Goal: Communication & Community: Answer question/provide support

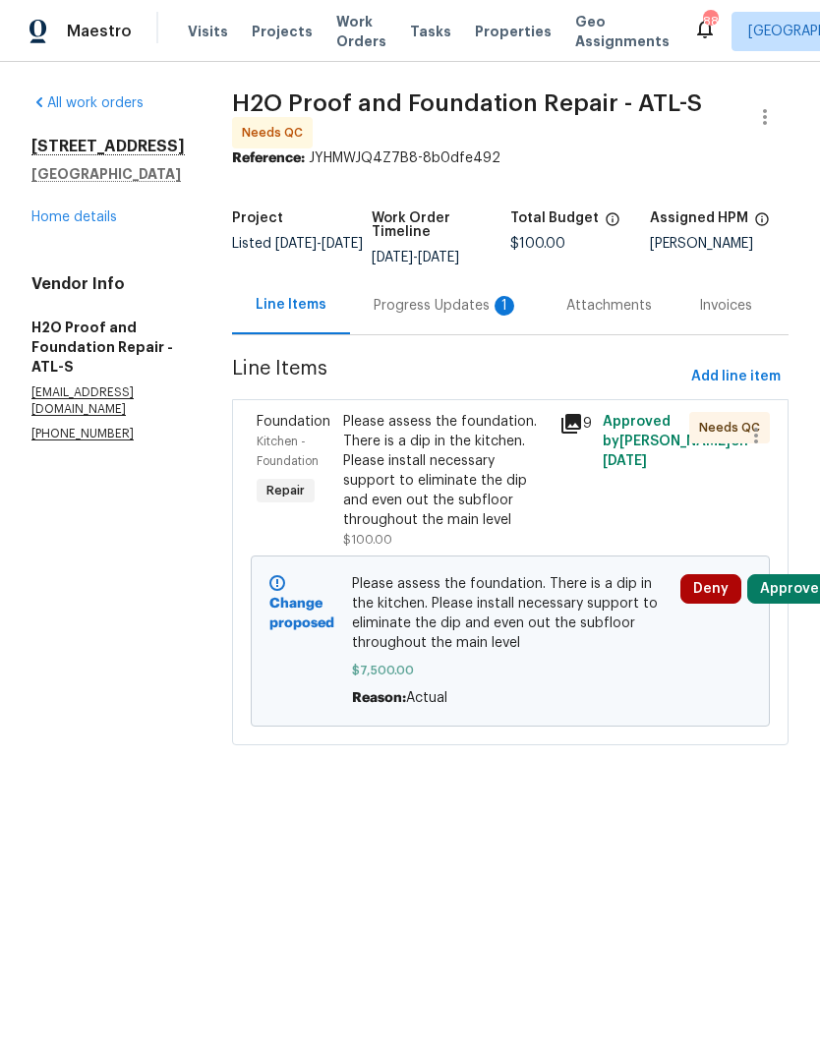
click at [409, 300] on div "Progress Updates 1" at bounding box center [446, 306] width 145 height 20
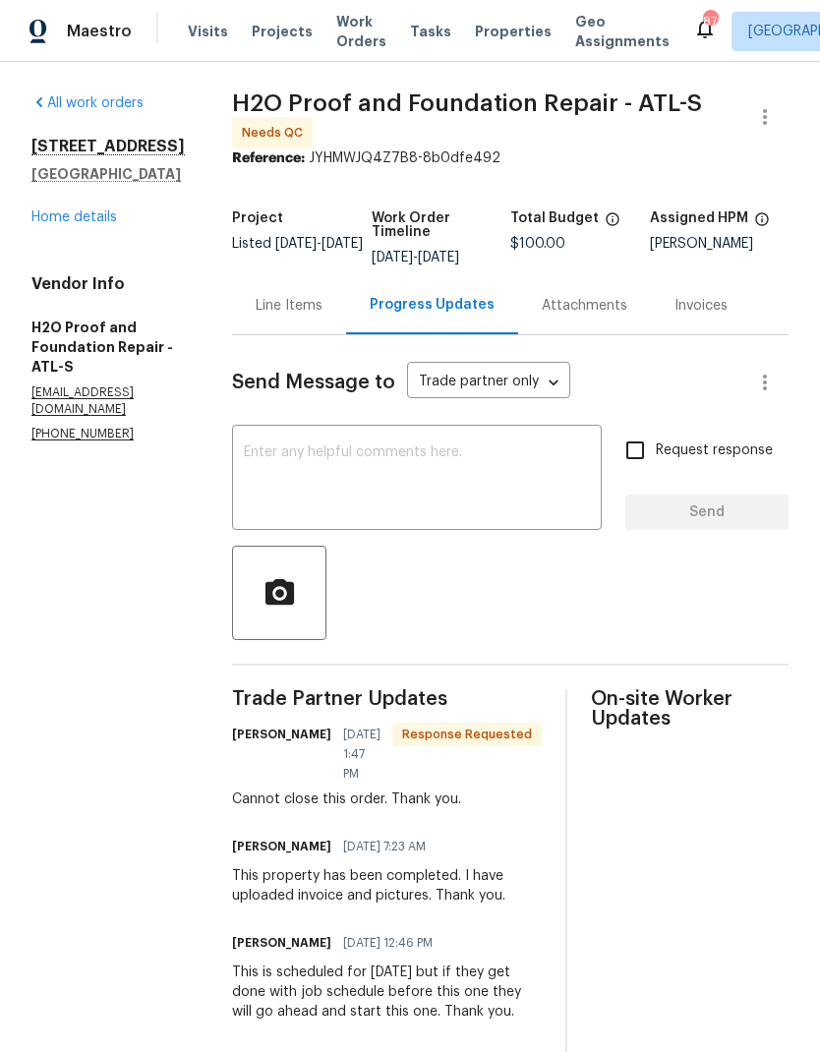
click at [365, 451] on textarea at bounding box center [417, 479] width 346 height 69
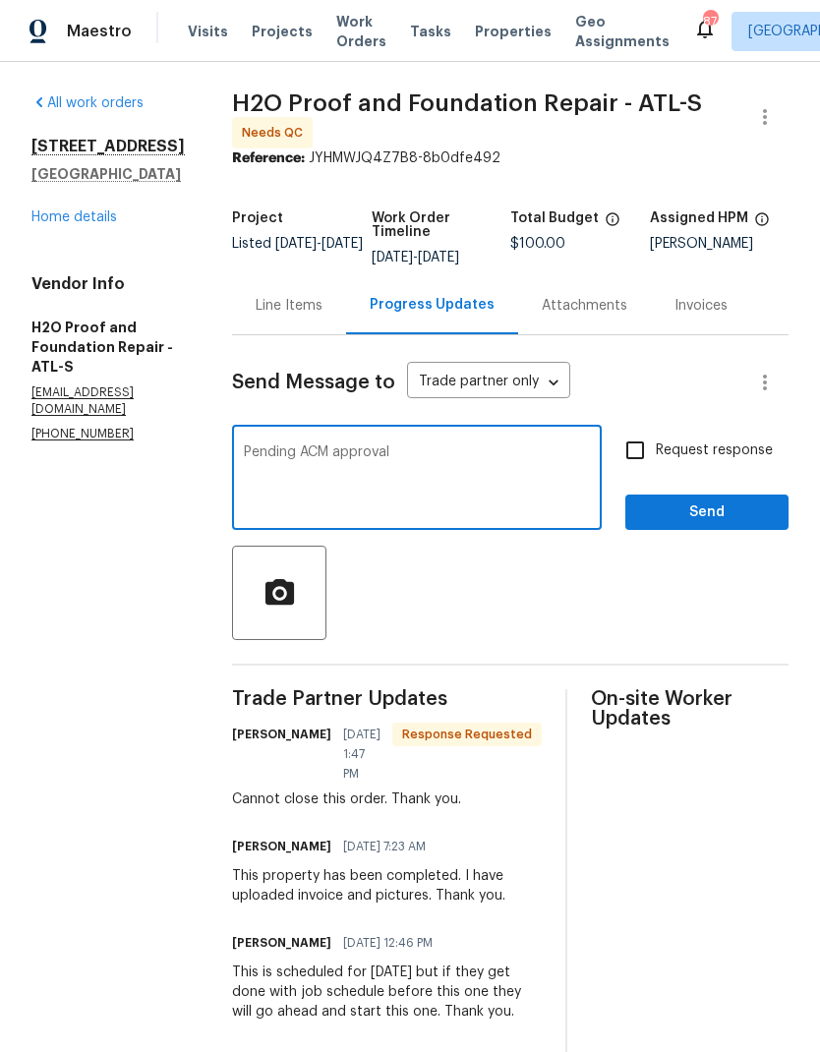
type textarea "Pending ACM approval"
click at [714, 510] on span "Send" at bounding box center [707, 512] width 132 height 25
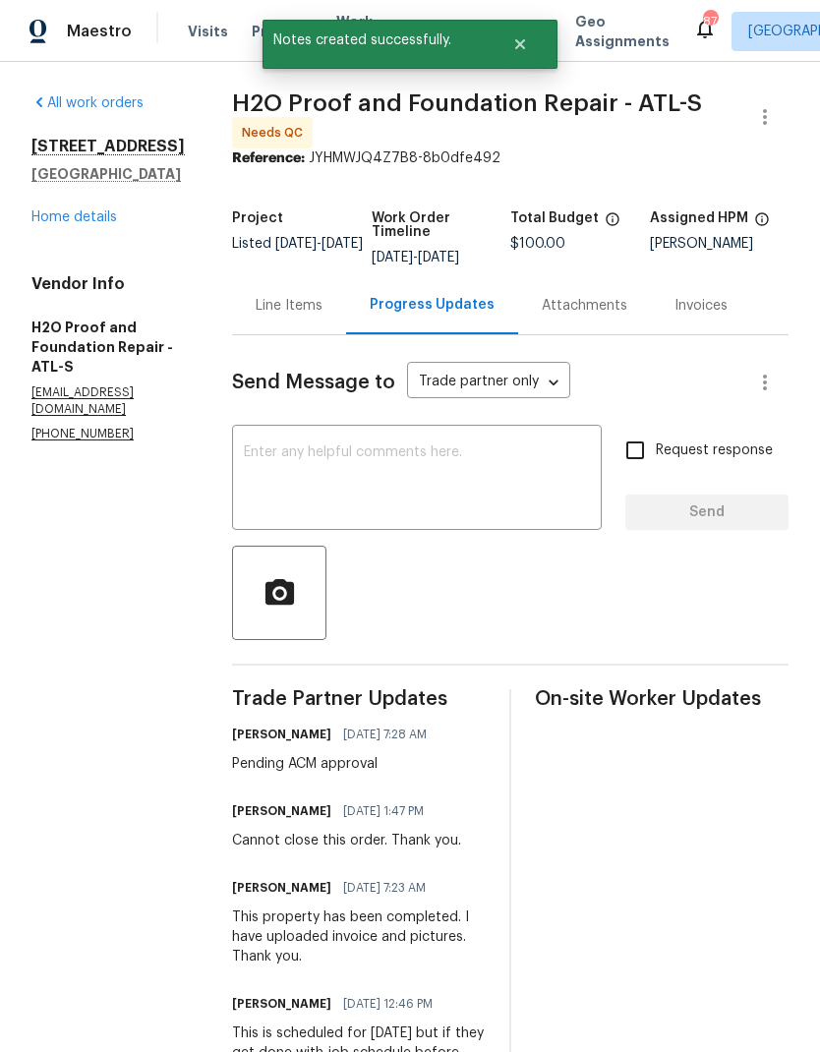
click at [87, 224] on link "Home details" at bounding box center [74, 217] width 86 height 14
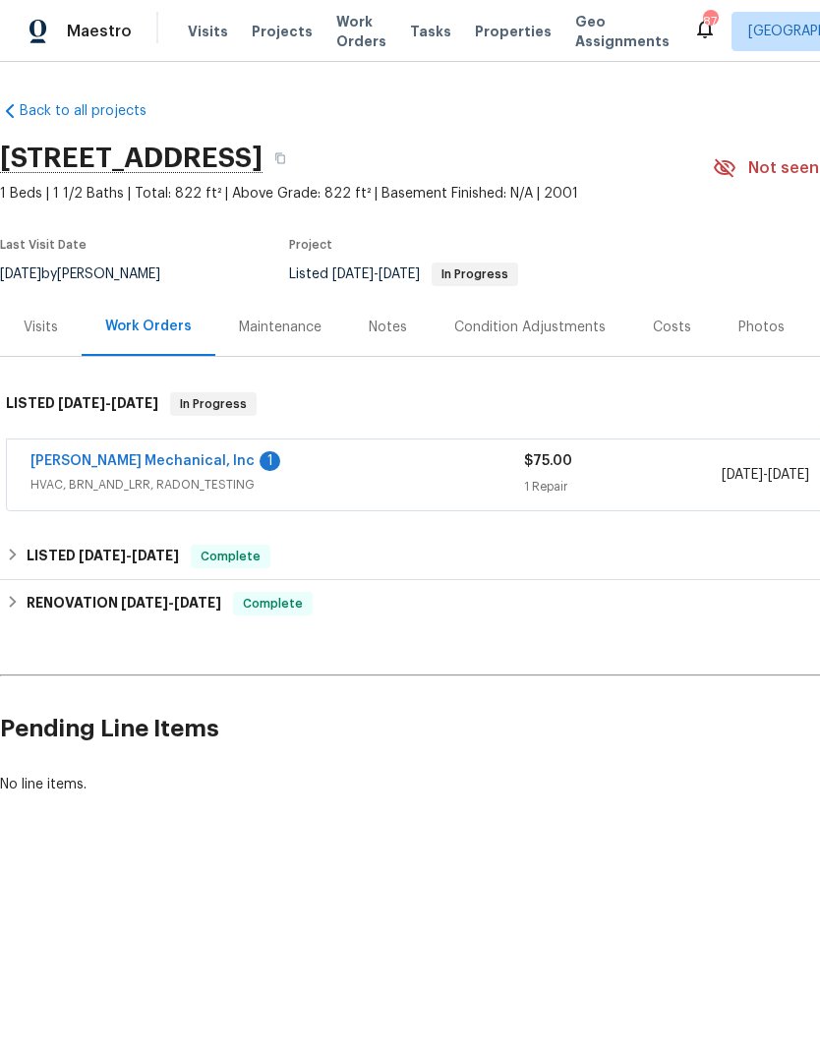
click at [134, 468] on link "[PERSON_NAME] Mechanical, Inc" at bounding box center [142, 461] width 224 height 14
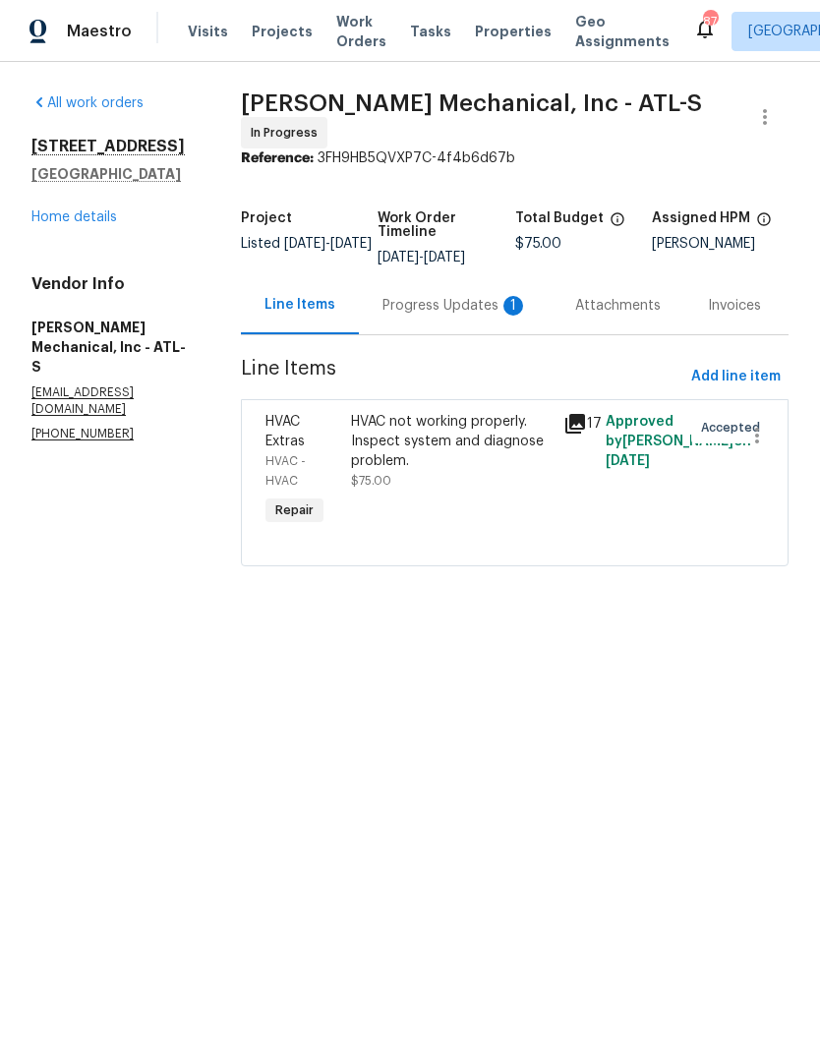
click at [441, 306] on div "Progress Updates 1" at bounding box center [454, 306] width 145 height 20
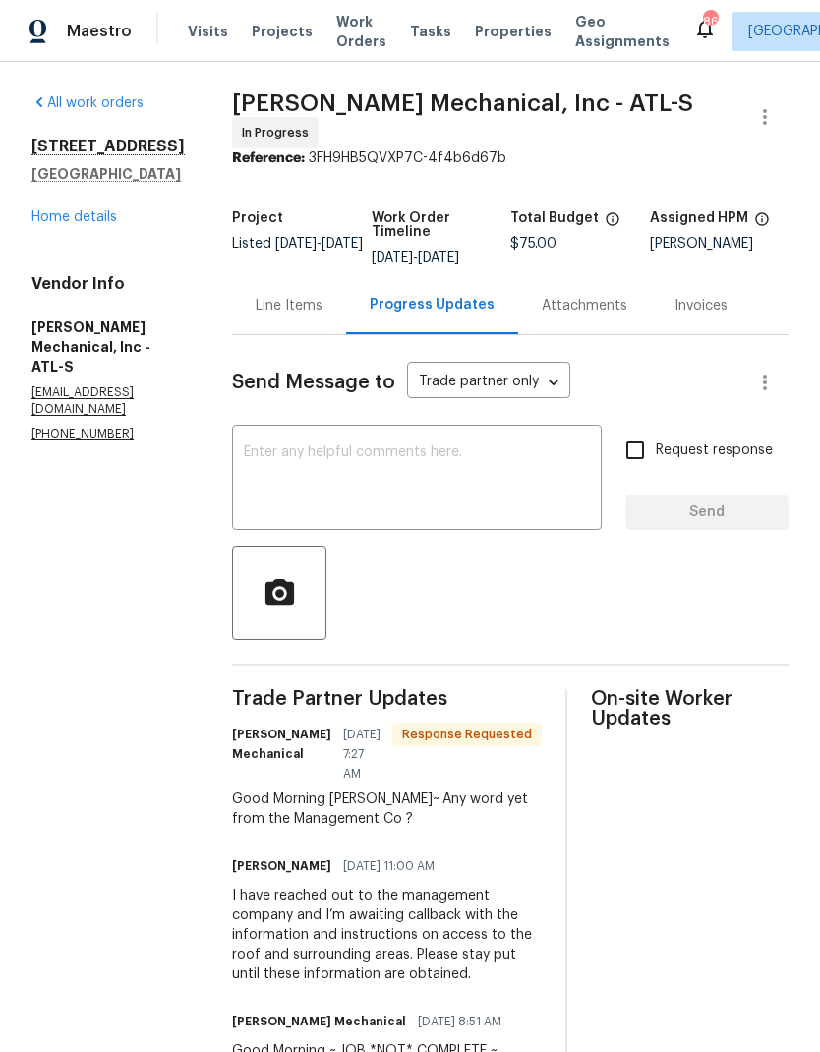
click at [448, 455] on textarea at bounding box center [417, 479] width 346 height 69
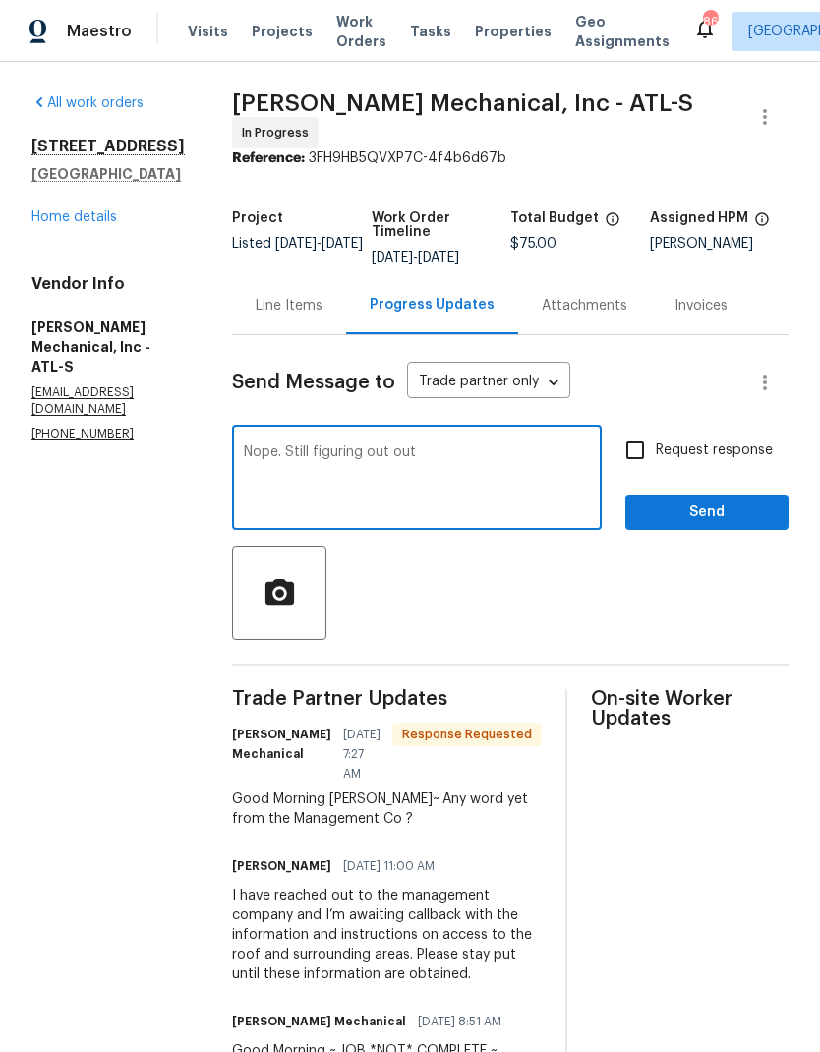
type textarea "Nope. Still figuring out out"
click at [694, 518] on span "Send" at bounding box center [707, 512] width 132 height 25
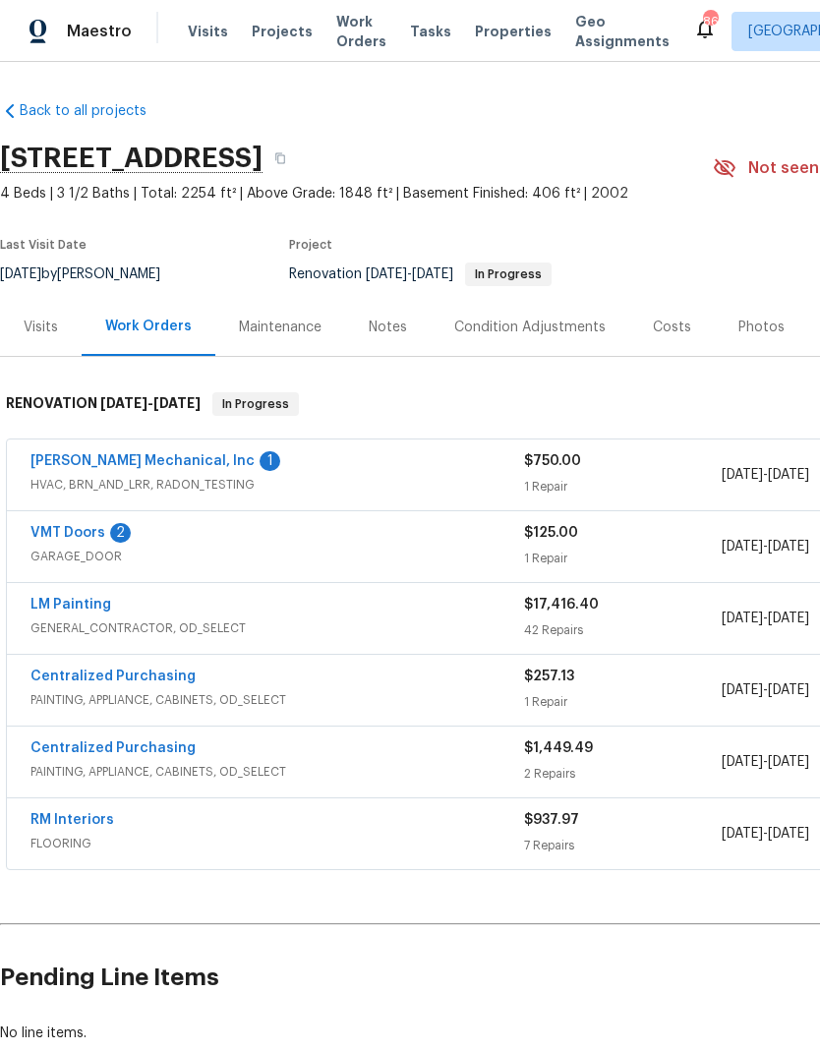
click at [125, 455] on link "[PERSON_NAME] Mechanical, Inc" at bounding box center [142, 461] width 224 height 14
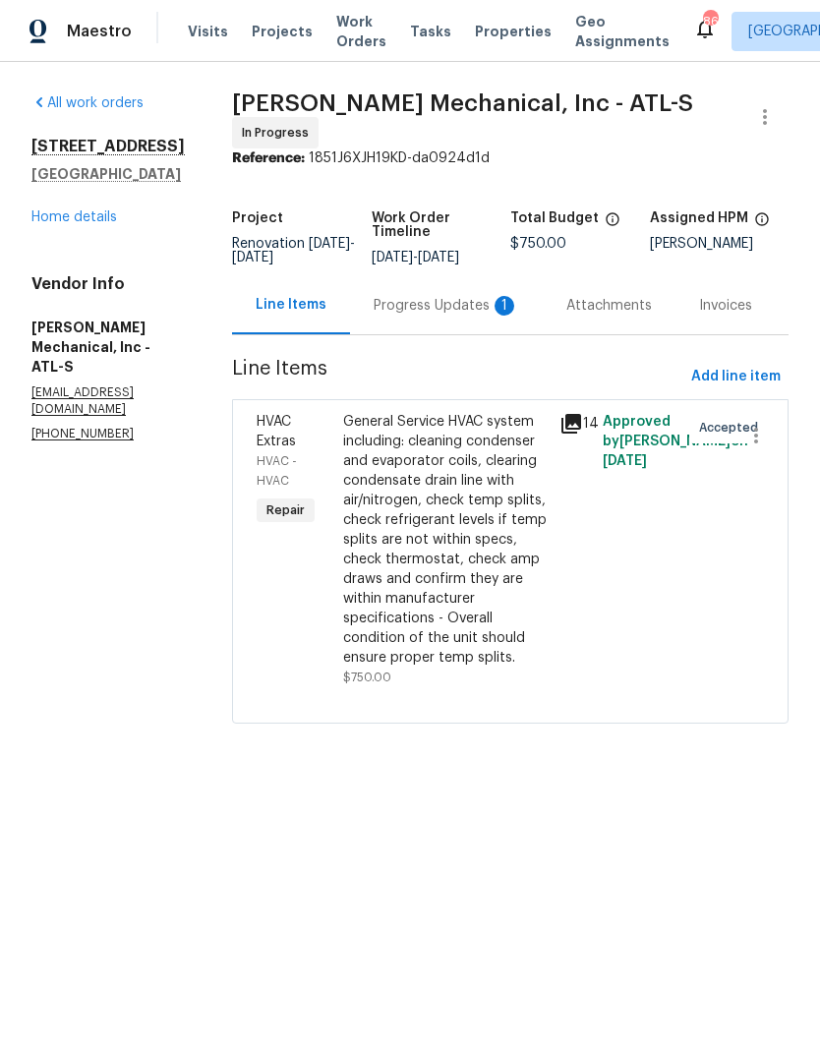
click at [444, 316] on div "Progress Updates 1" at bounding box center [446, 306] width 145 height 20
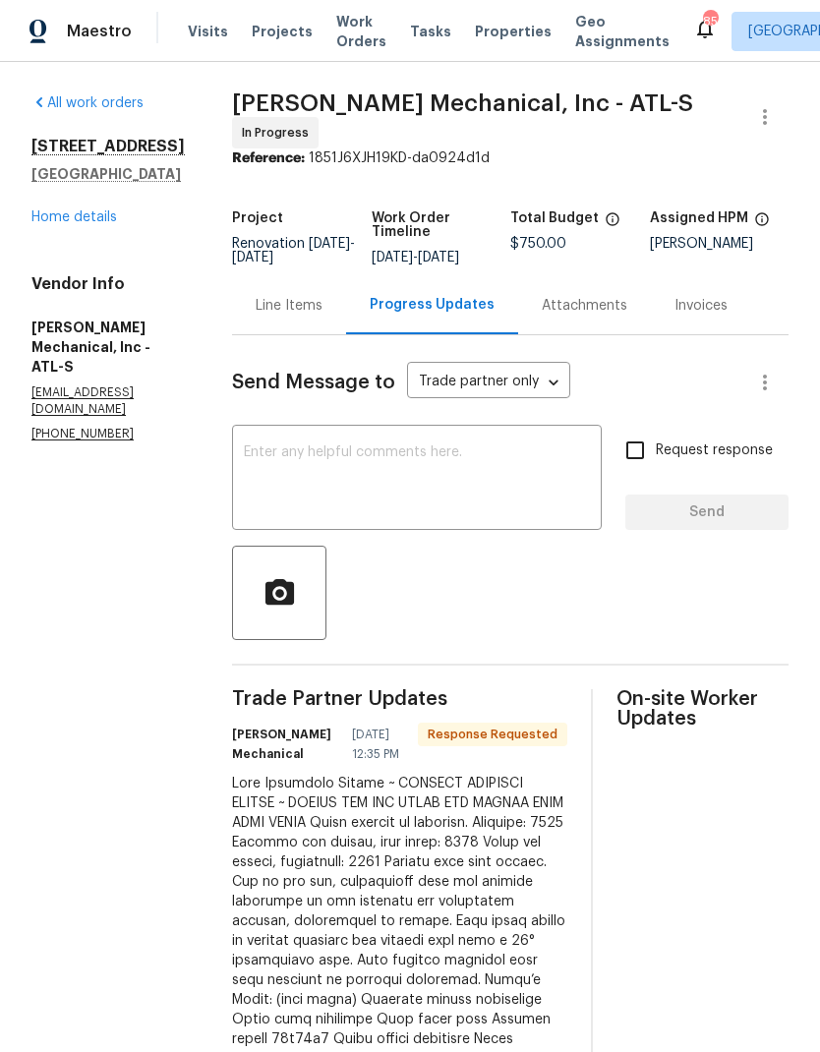
click at [322, 316] on div "Line Items" at bounding box center [289, 306] width 67 height 20
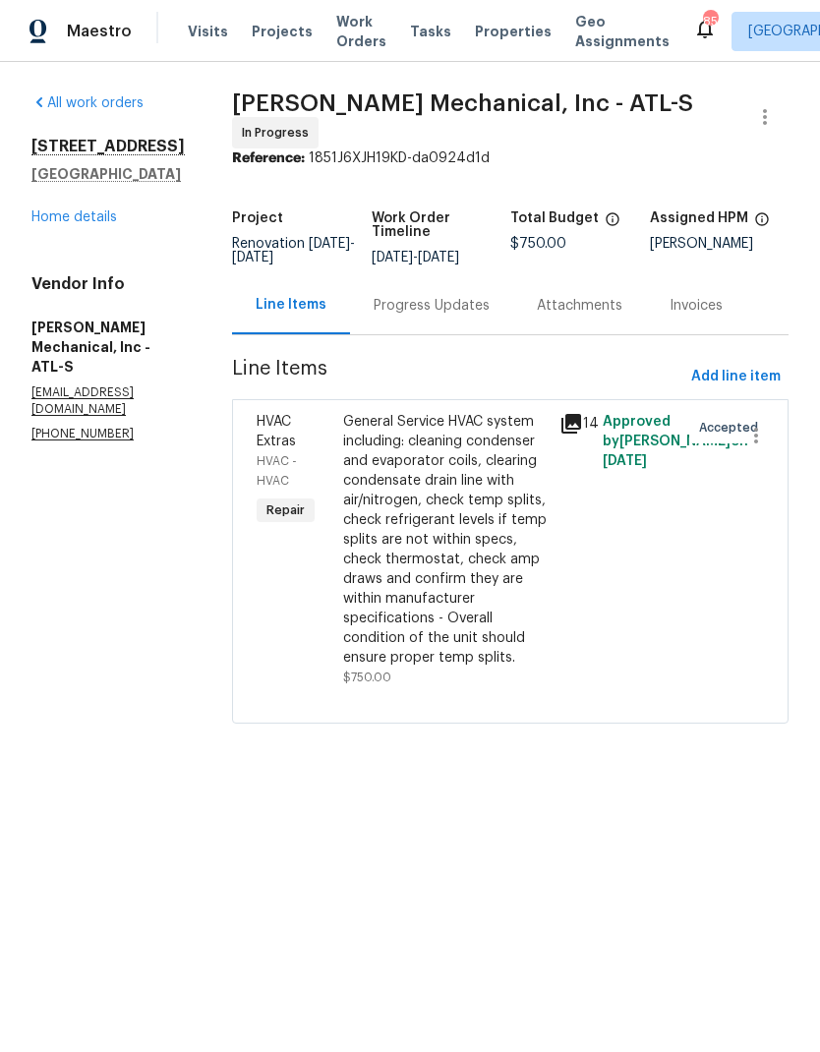
click at [490, 571] on div "General Service HVAC system including: cleaning condenser and evaporator coils,…" at bounding box center [445, 540] width 204 height 256
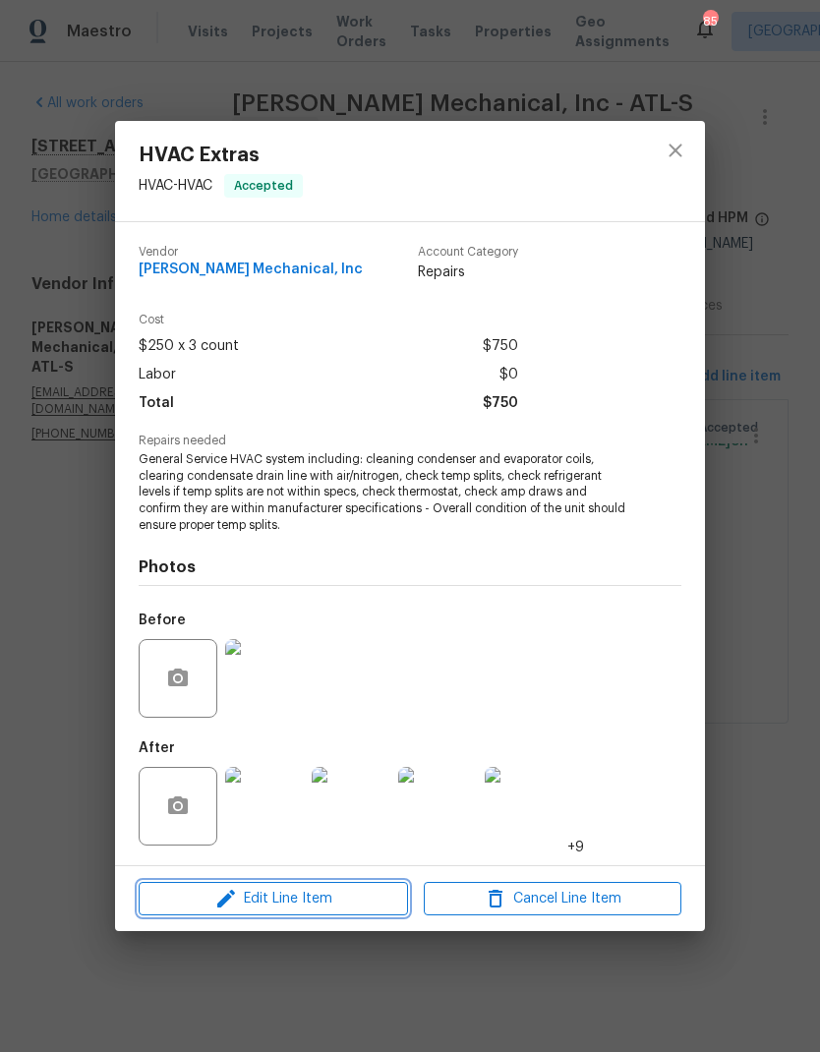
click at [306, 899] on span "Edit Line Item" at bounding box center [274, 899] width 258 height 25
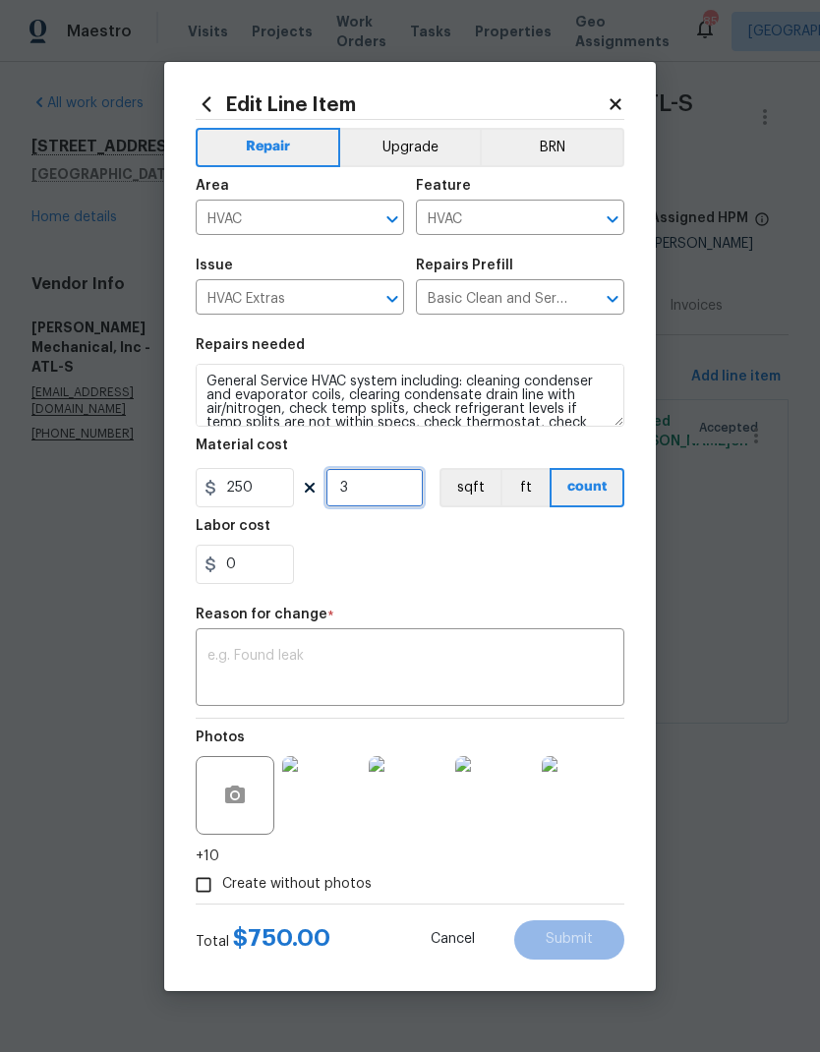
click at [390, 488] on input "3" at bounding box center [374, 487] width 98 height 39
type input "0"
click at [273, 490] on input "250" at bounding box center [245, 487] width 98 height 39
type input "9105"
click at [378, 655] on textarea at bounding box center [409, 669] width 405 height 41
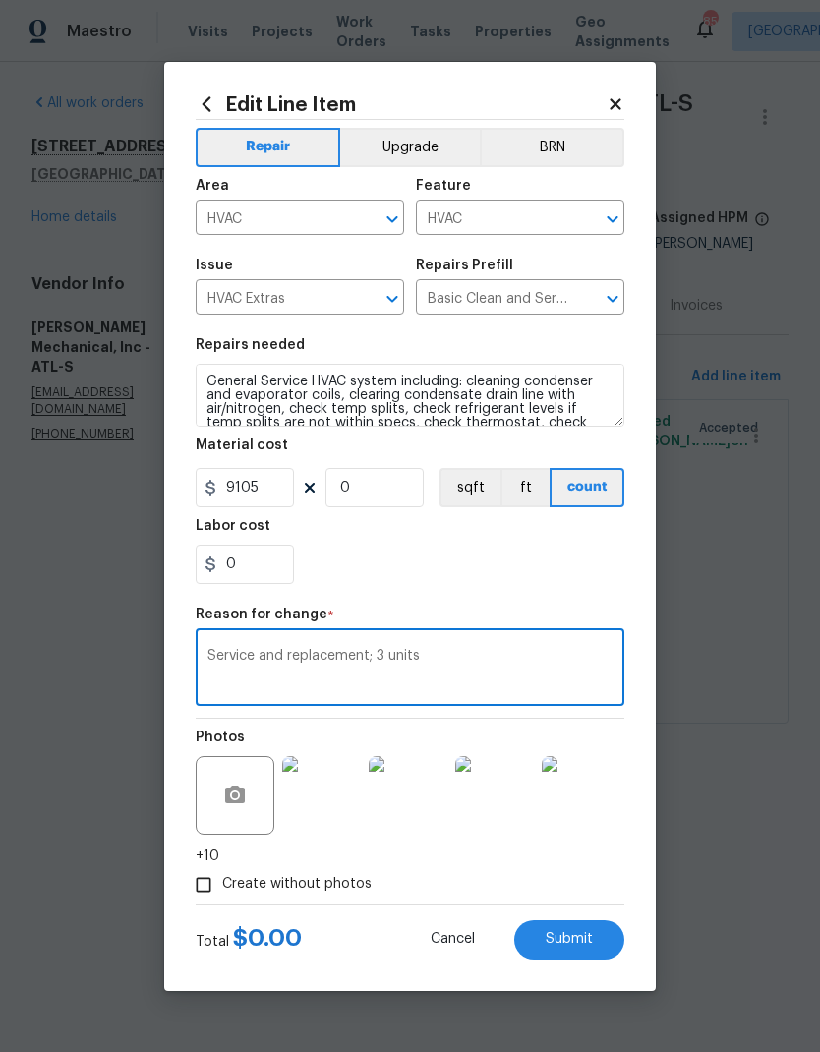
type textarea "Service and replacement; 3 units"
click at [375, 480] on input "0" at bounding box center [374, 487] width 98 height 39
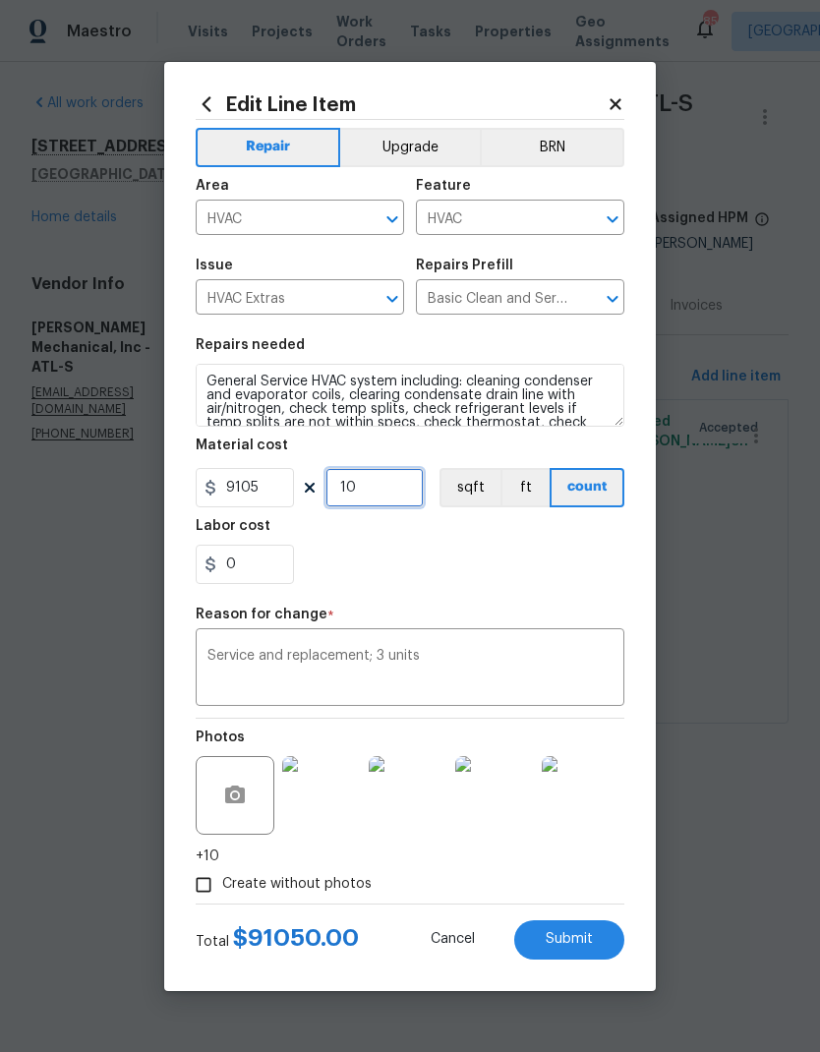
click at [396, 484] on input "10" at bounding box center [374, 487] width 98 height 39
type input "1"
click at [468, 670] on textarea "Service and replacement; 3 units" at bounding box center [409, 669] width 405 height 41
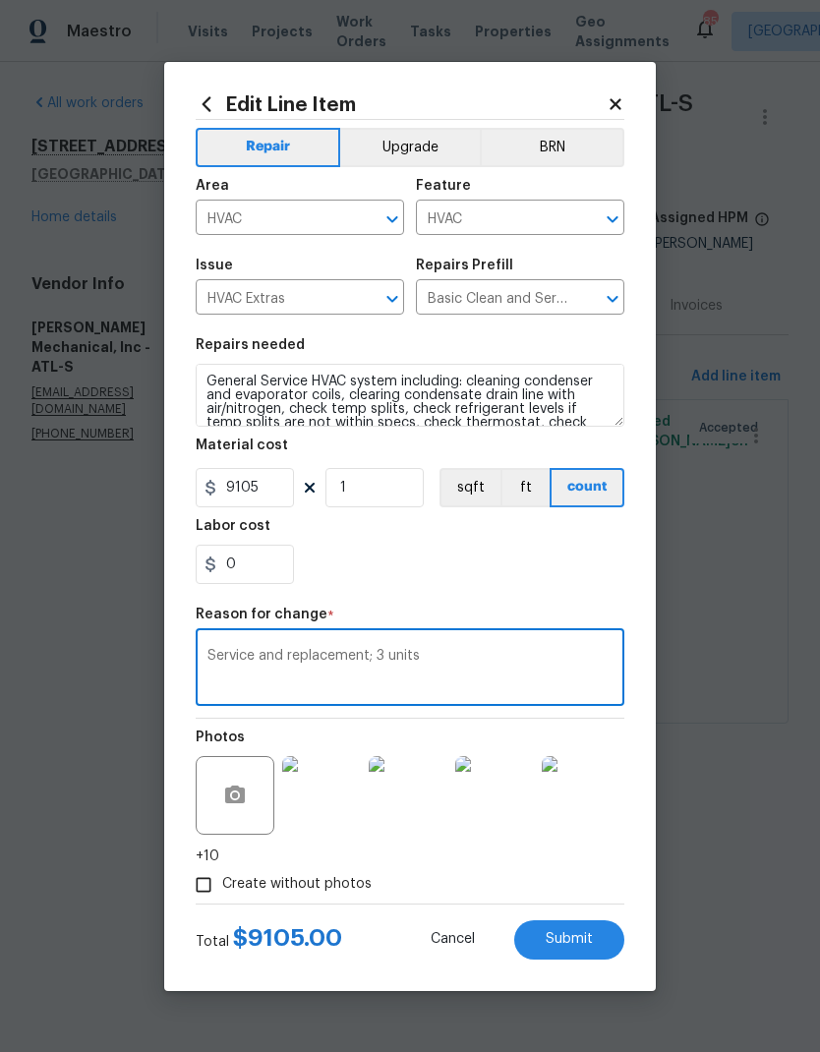
click at [586, 947] on span "Submit" at bounding box center [569, 939] width 47 height 15
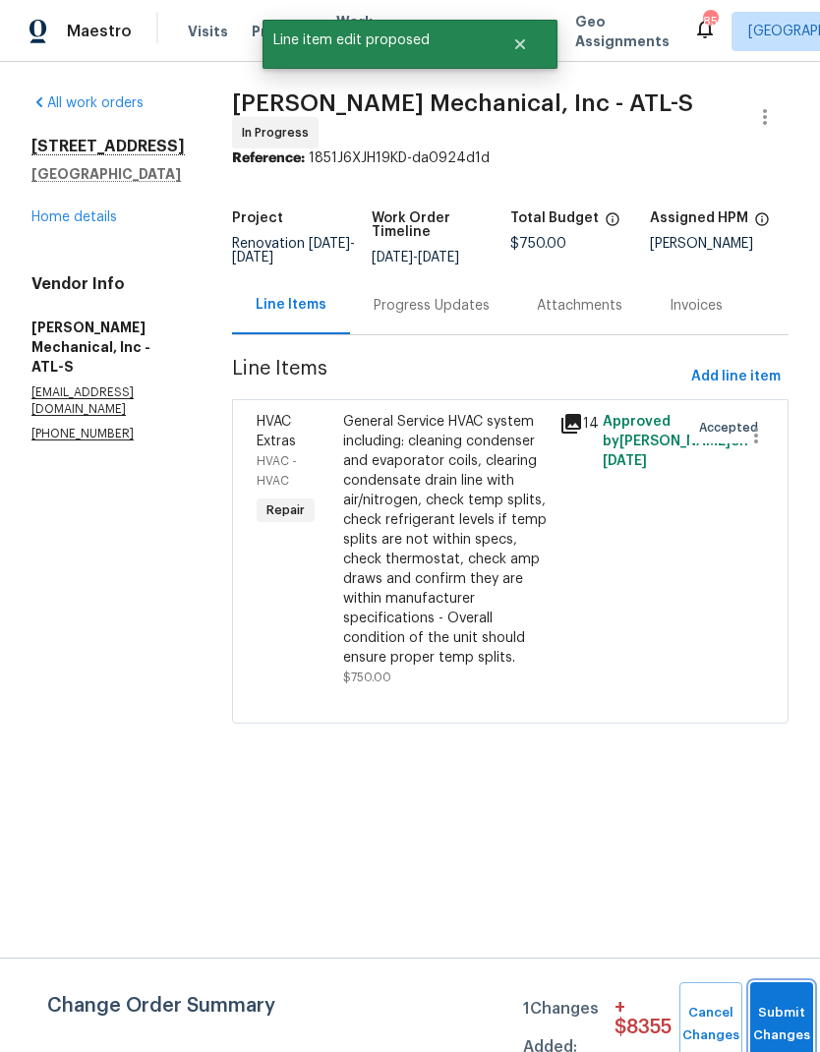
click at [762, 1014] on button "Submit Changes" at bounding box center [781, 1024] width 63 height 85
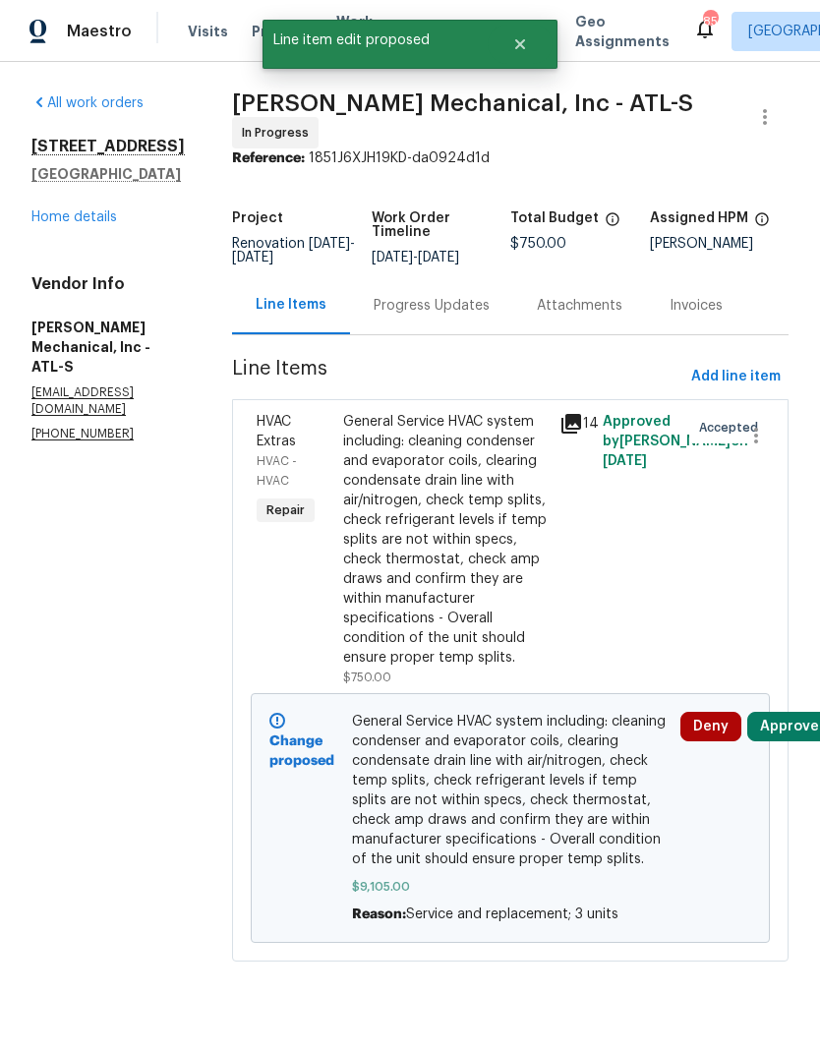
click at [469, 308] on div "Progress Updates" at bounding box center [432, 306] width 116 height 20
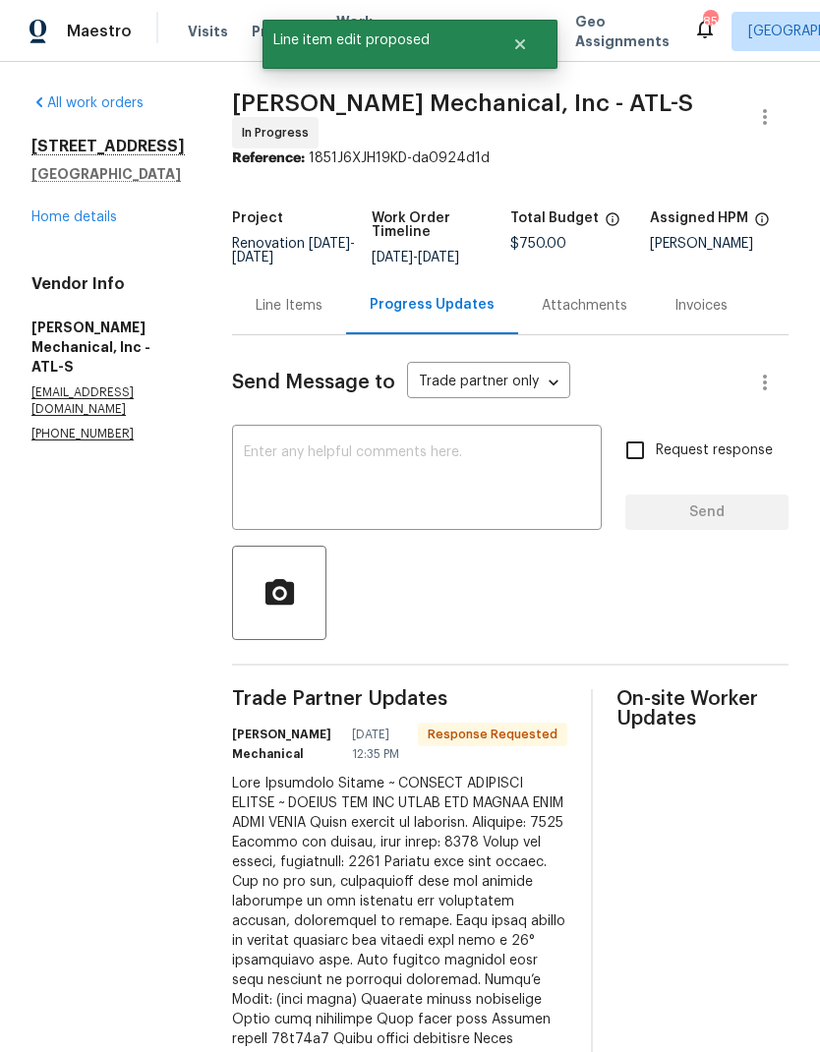
click at [648, 464] on input "Request response" at bounding box center [634, 450] width 41 height 41
checkbox input "true"
click at [457, 475] on textarea at bounding box center [417, 479] width 346 height 69
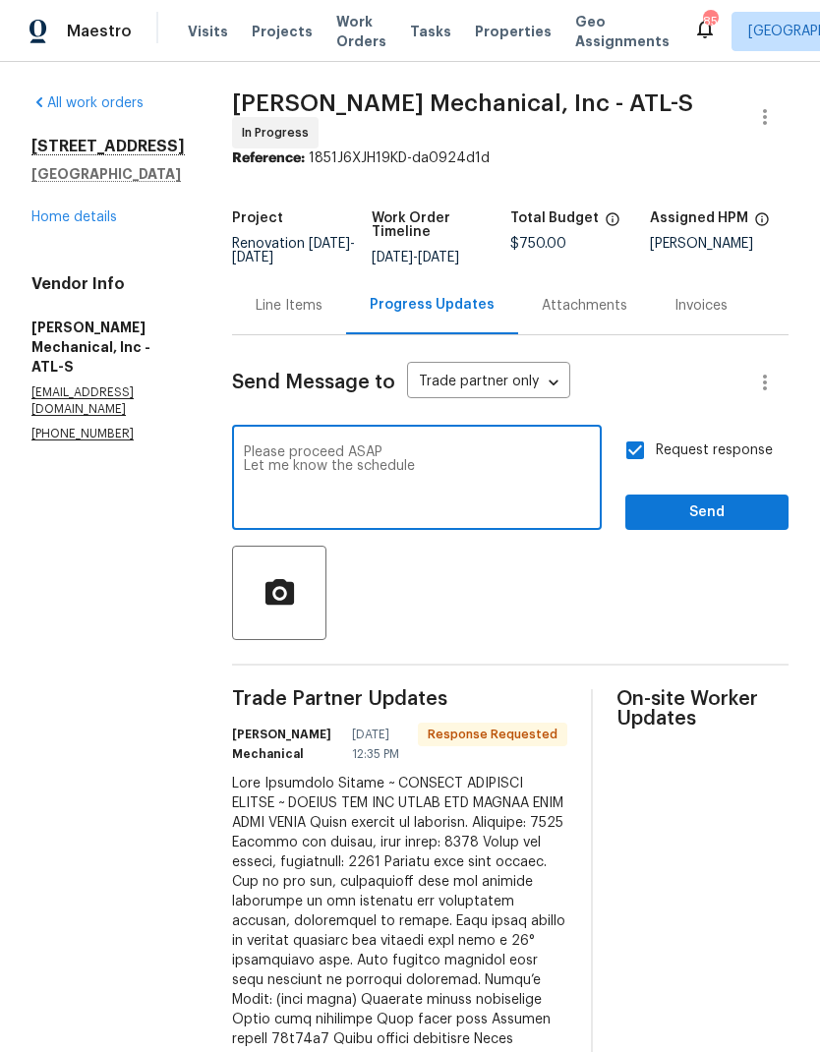
type textarea "Please proceed ASAP Let me know the schedule"
click at [704, 517] on span "Send" at bounding box center [707, 512] width 132 height 25
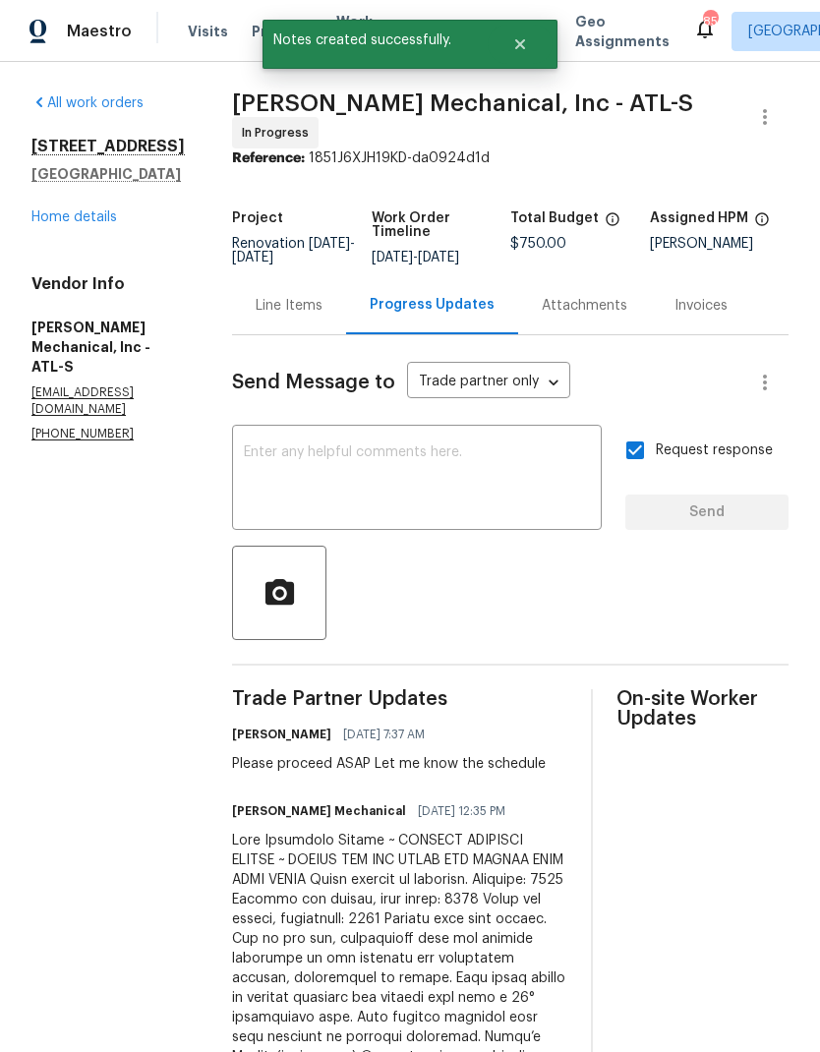
click at [81, 218] on link "Home details" at bounding box center [74, 217] width 86 height 14
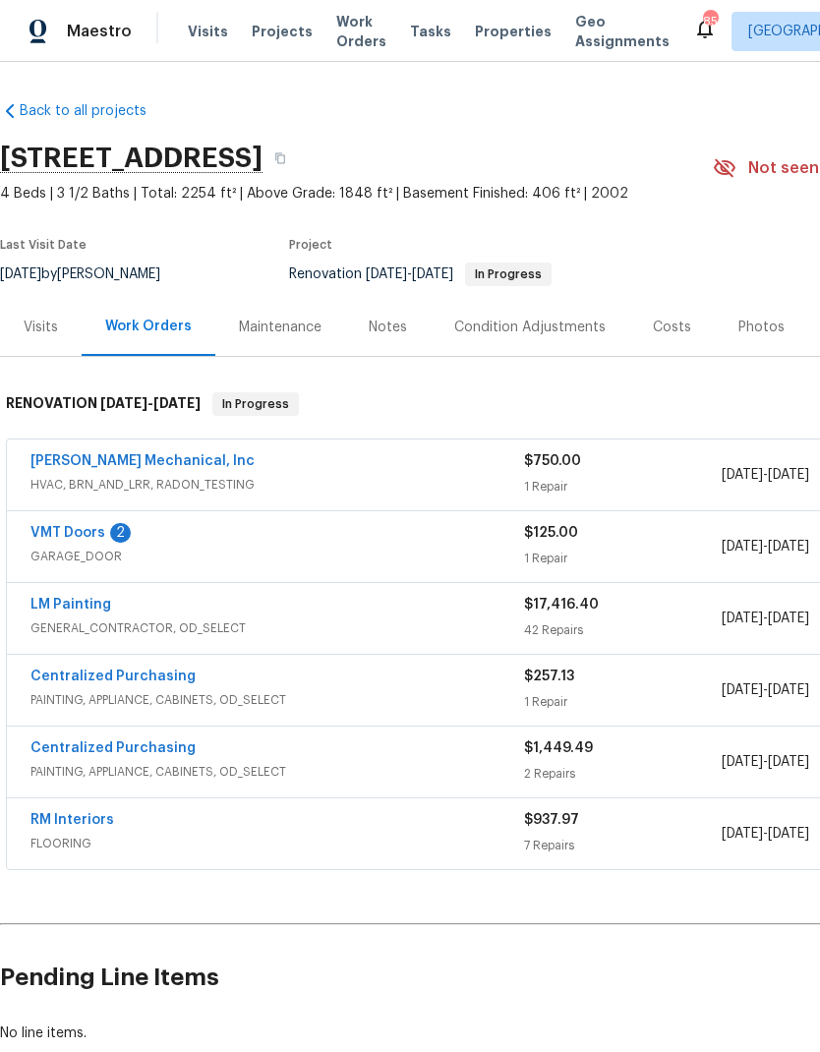
click at [79, 537] on link "VMT Doors" at bounding box center [67, 533] width 75 height 14
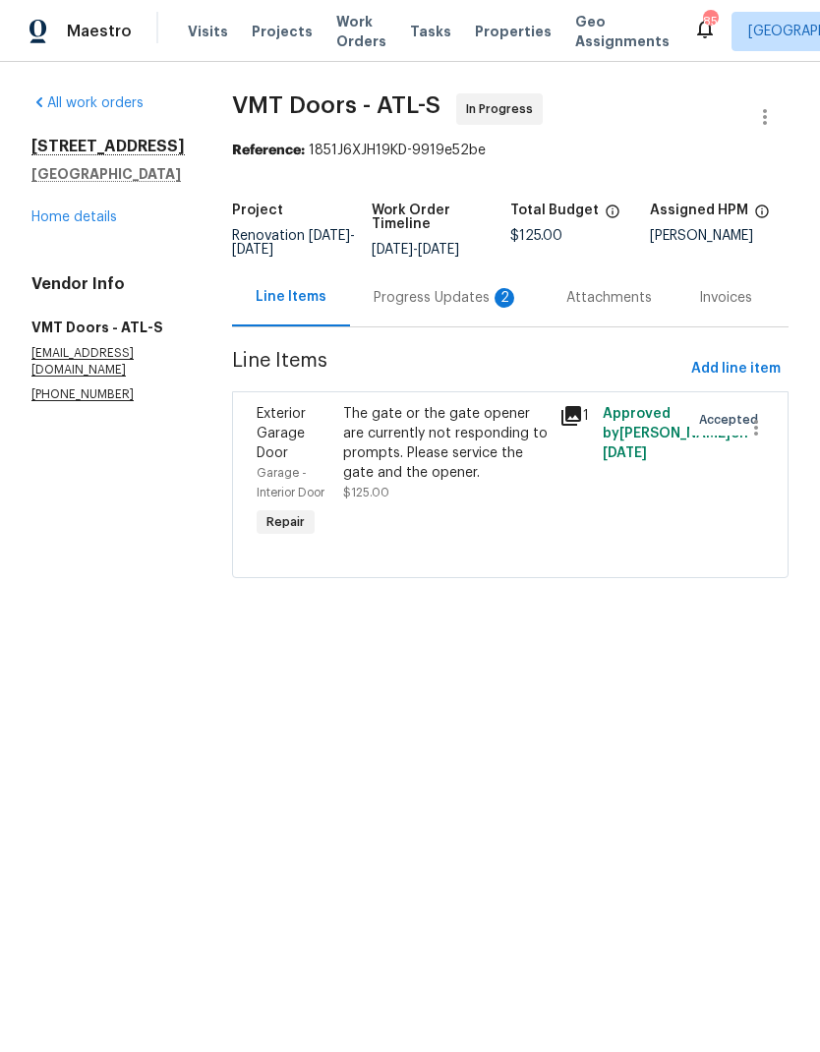
click at [406, 303] on div "Progress Updates 2" at bounding box center [446, 298] width 145 height 20
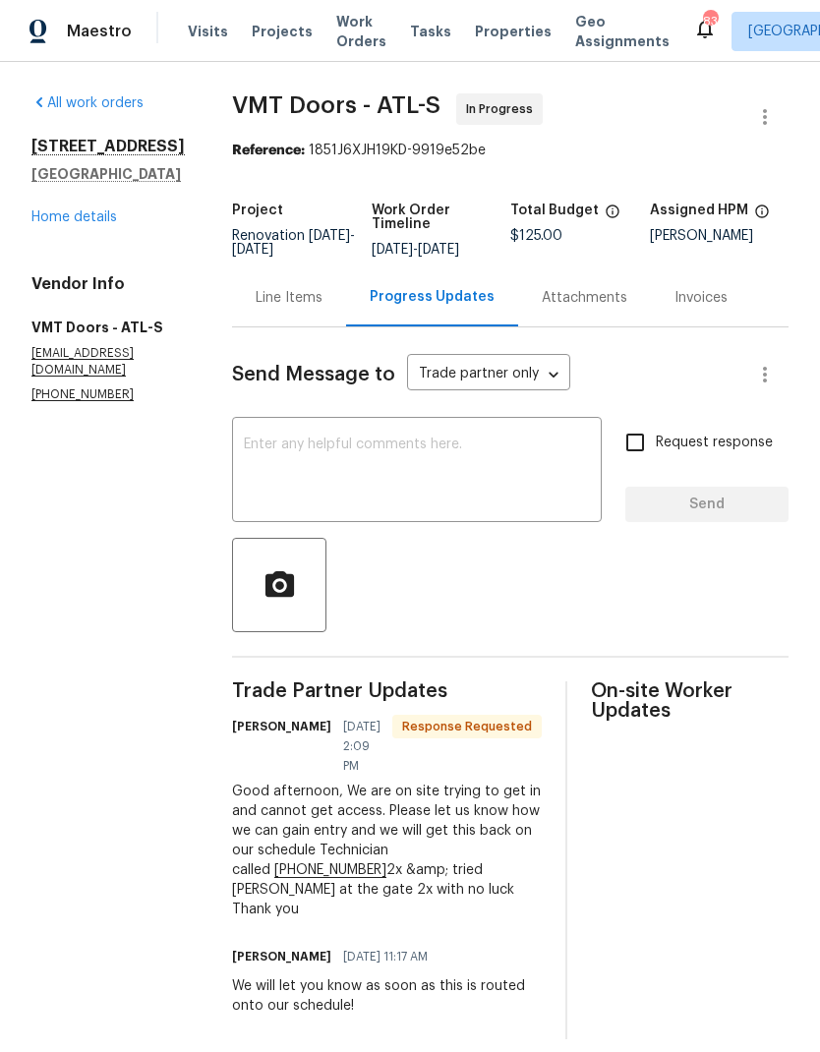
click at [408, 467] on textarea at bounding box center [417, 471] width 346 height 69
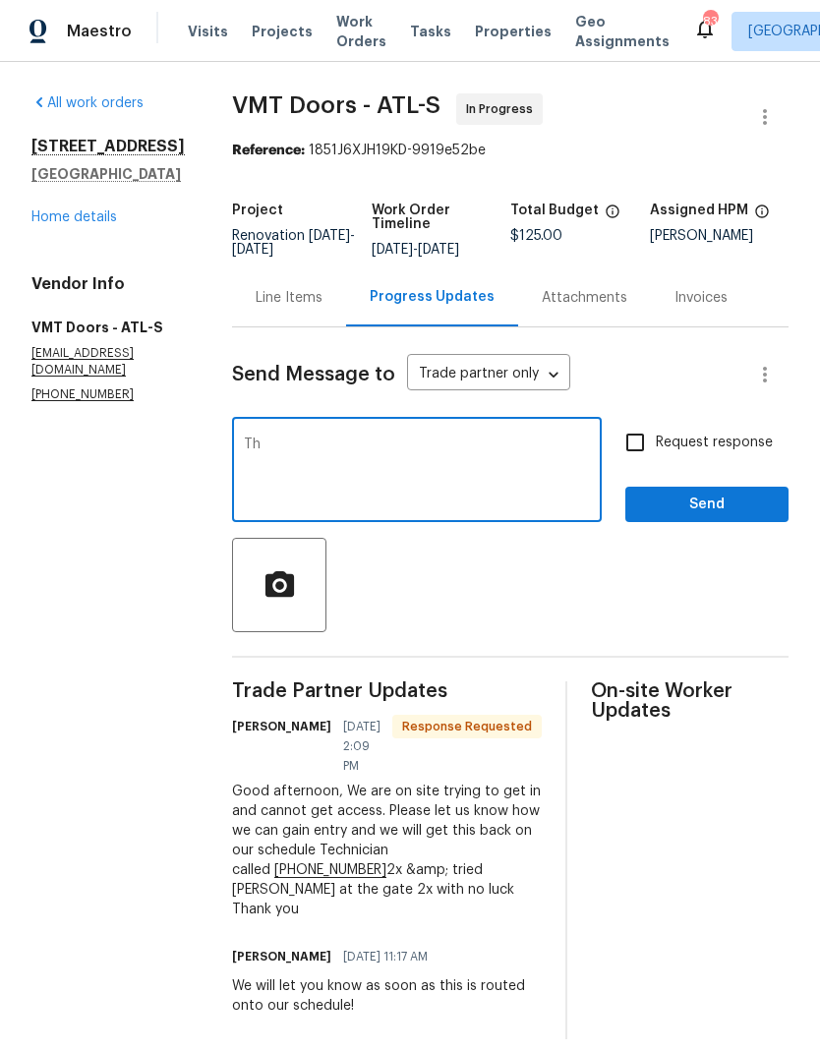
type textarea "T"
type textarea "At the gate scroll down the names till you find ‘KUMAR’"
click at [645, 441] on input "Request response" at bounding box center [634, 442] width 41 height 41
checkbox input "true"
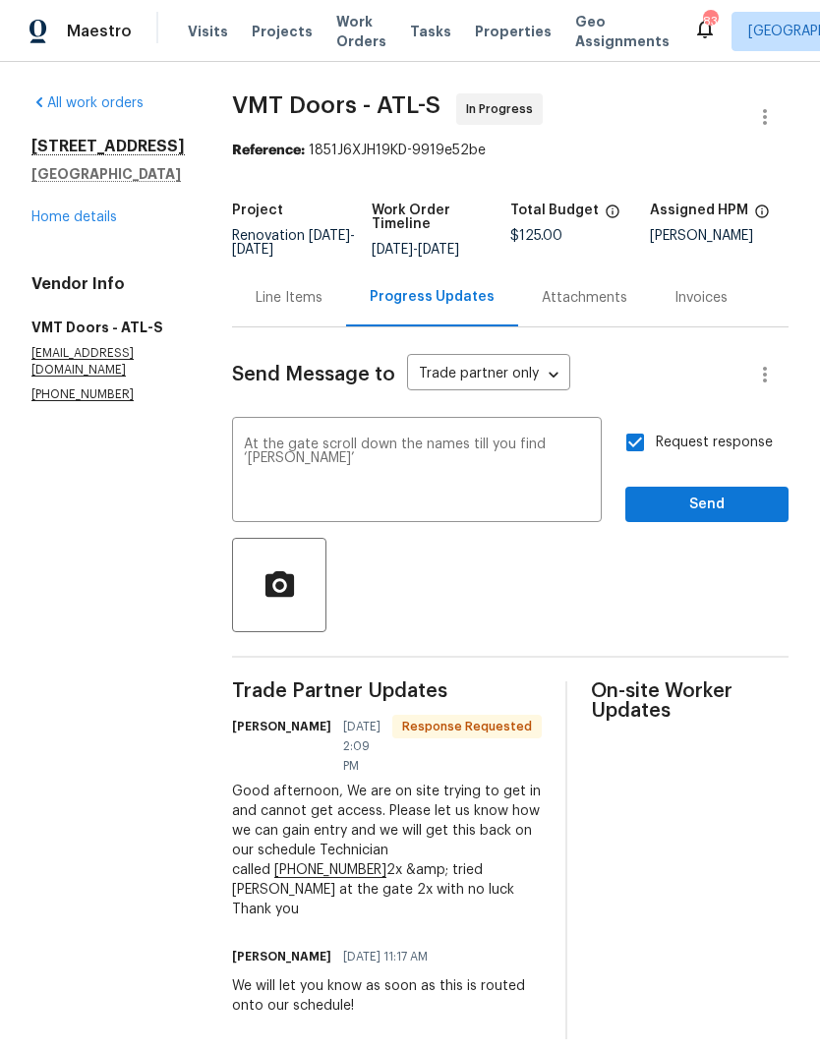
click at [291, 445] on textarea "At the gate scroll down the names till you find ‘KUMAR’" at bounding box center [417, 471] width 346 height 69
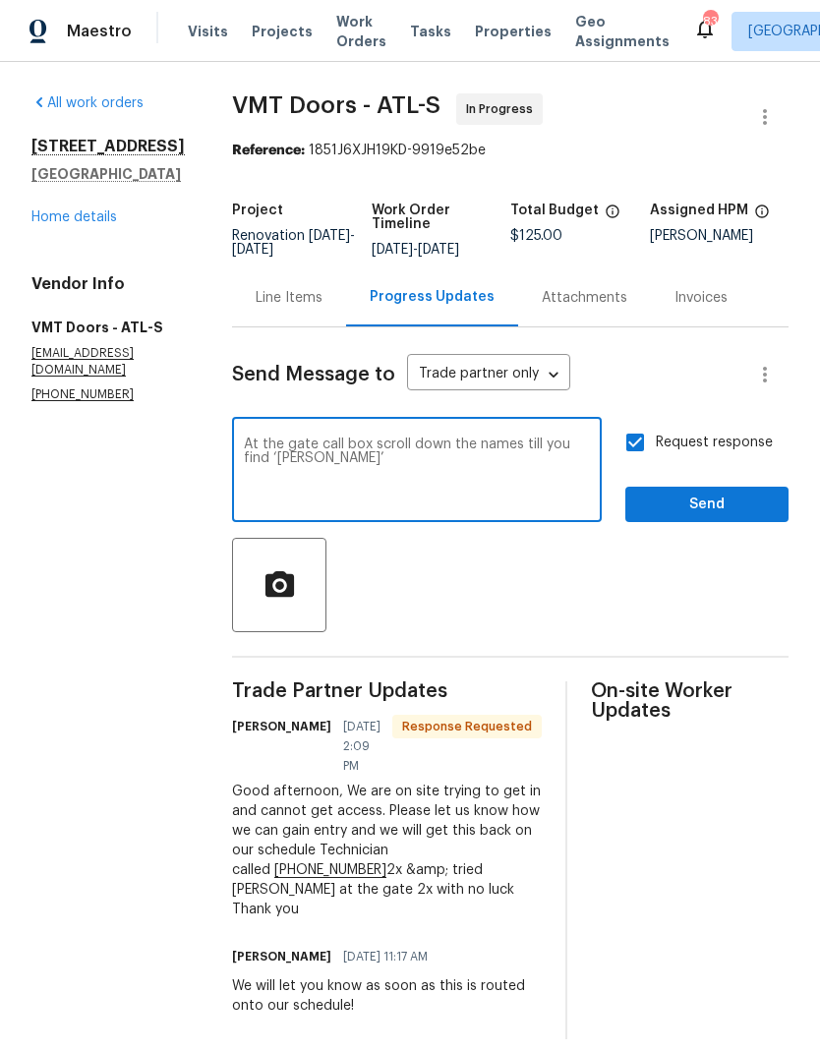
click at [481, 486] on textarea "At the gate call box scroll down the names till you find ‘KUMAR’" at bounding box center [417, 471] width 346 height 69
type textarea "At the gate call box scroll down the names till you find ‘KUMAR’ Call that numb…"
click at [702, 496] on span "Send" at bounding box center [707, 505] width 132 height 25
